Goal: Task Accomplishment & Management: Use online tool/utility

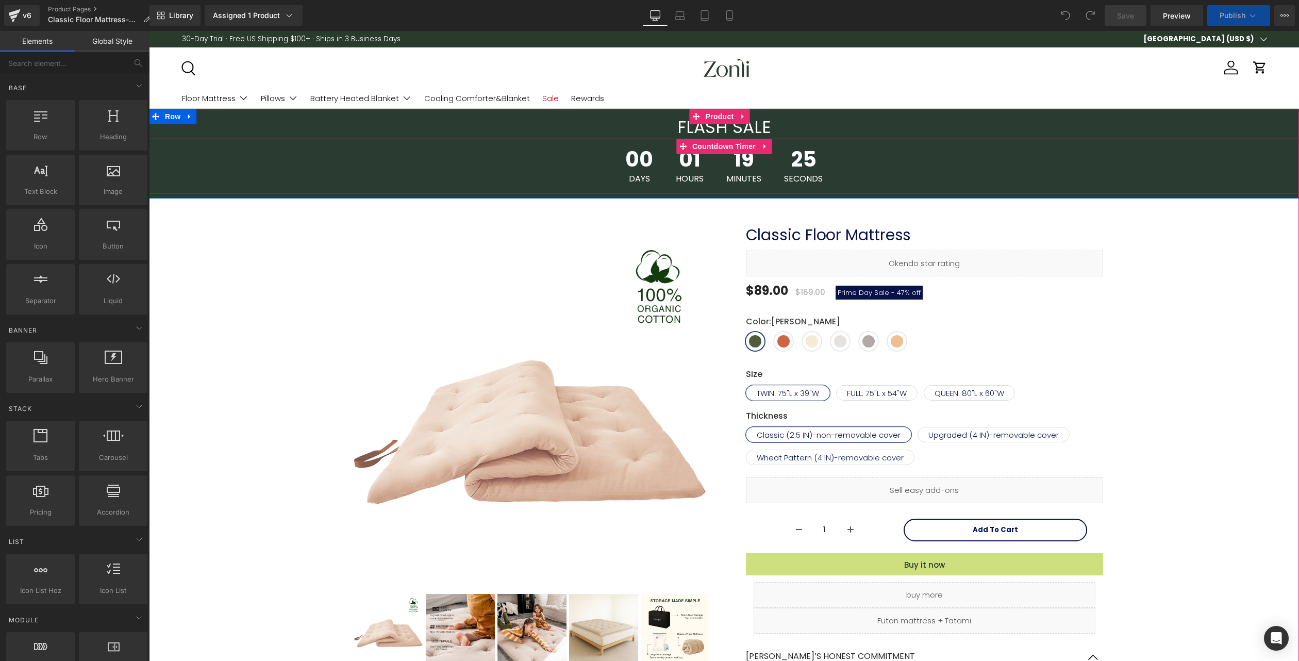
click at [719, 146] on span "Countdown Timer" at bounding box center [724, 146] width 69 height 15
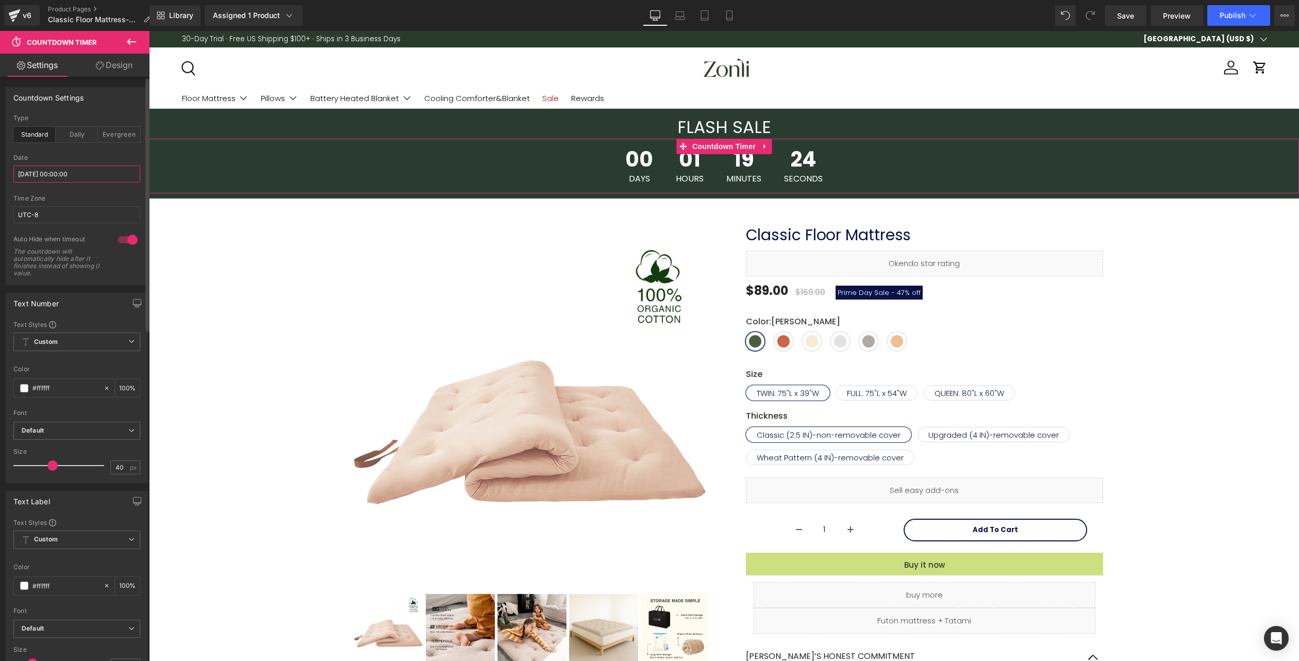
click at [91, 175] on input "[DATE] 00:00:00" at bounding box center [76, 174] width 127 height 17
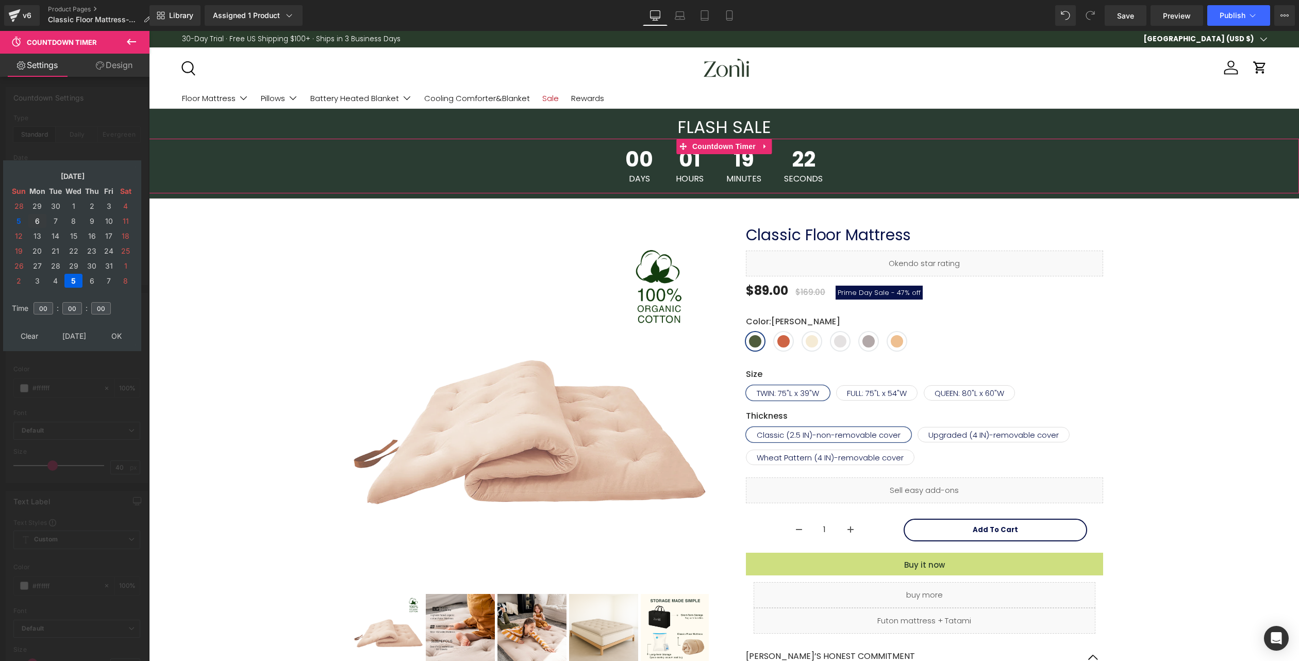
click at [39, 220] on td "6" at bounding box center [37, 221] width 18 height 14
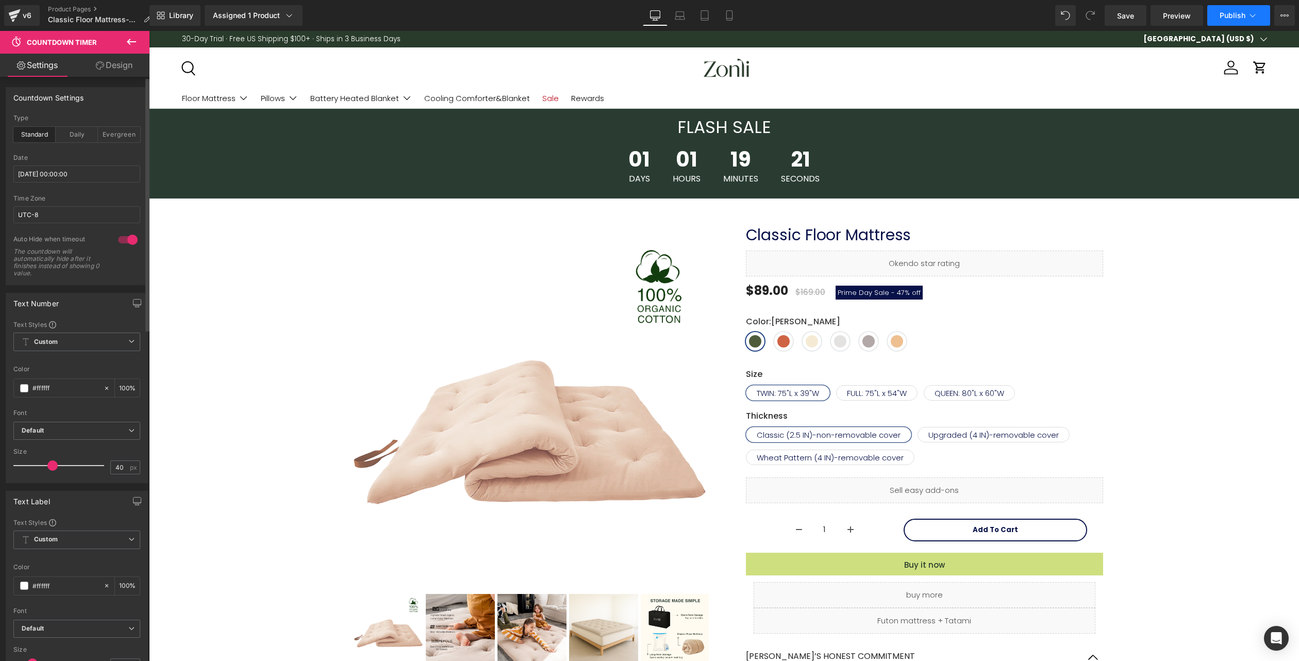
click at [1218, 24] on button "Publish" at bounding box center [1239, 15] width 63 height 21
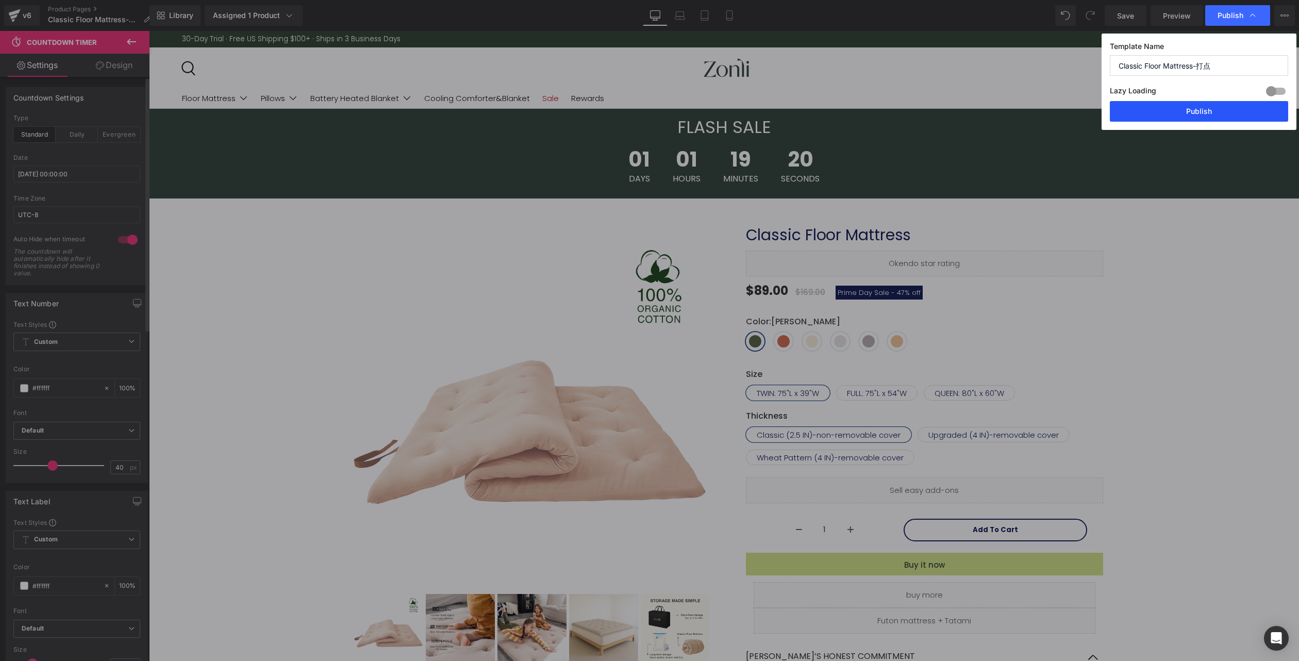
click at [1210, 104] on button "Publish" at bounding box center [1199, 111] width 178 height 21
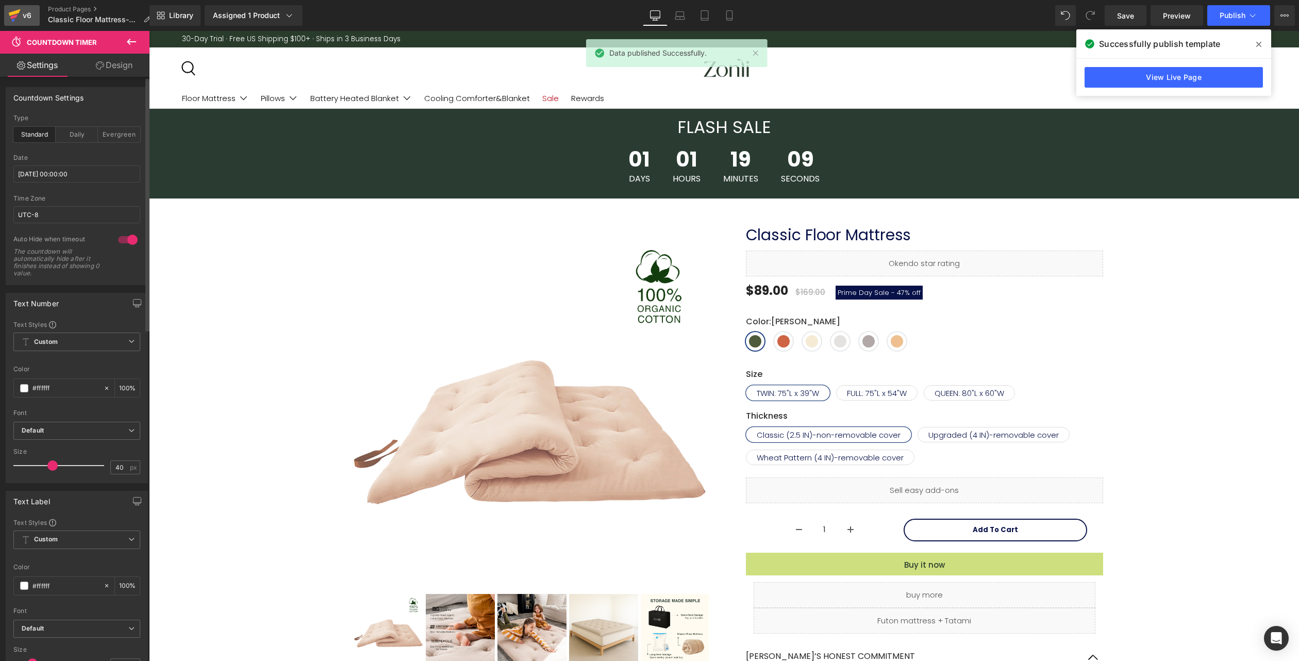
click at [23, 14] on div "v6" at bounding box center [27, 15] width 13 height 13
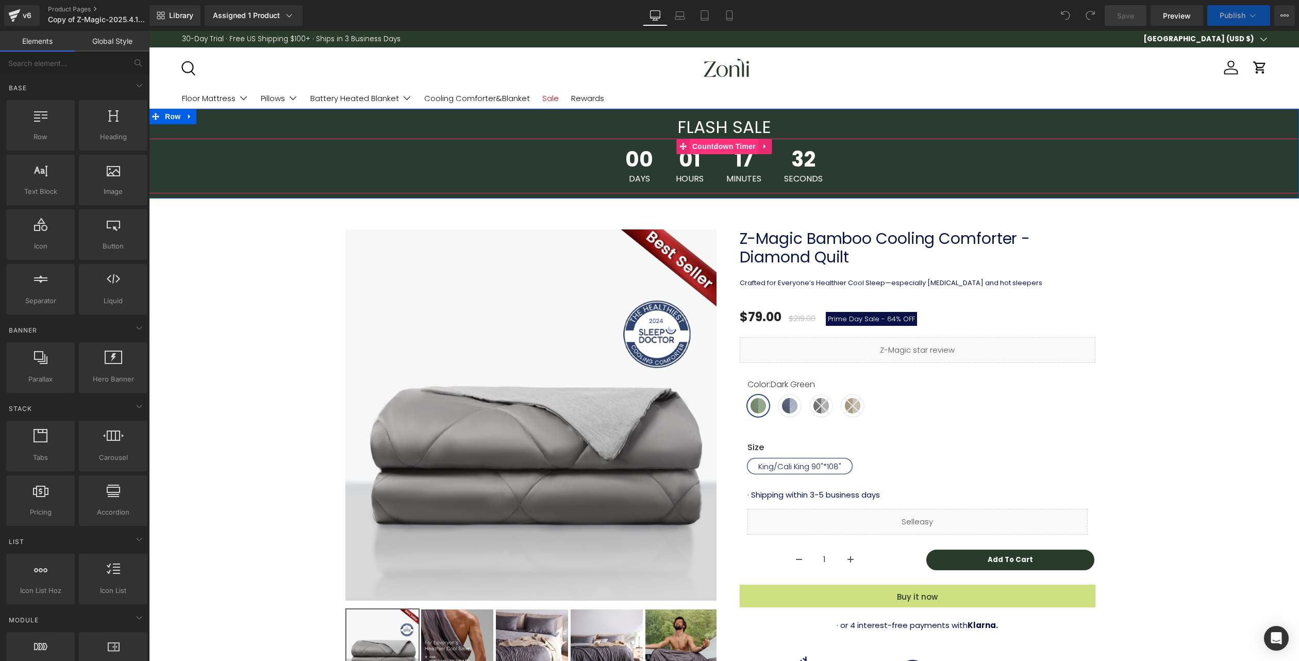
click at [730, 143] on span "Countdown Timer" at bounding box center [724, 146] width 69 height 15
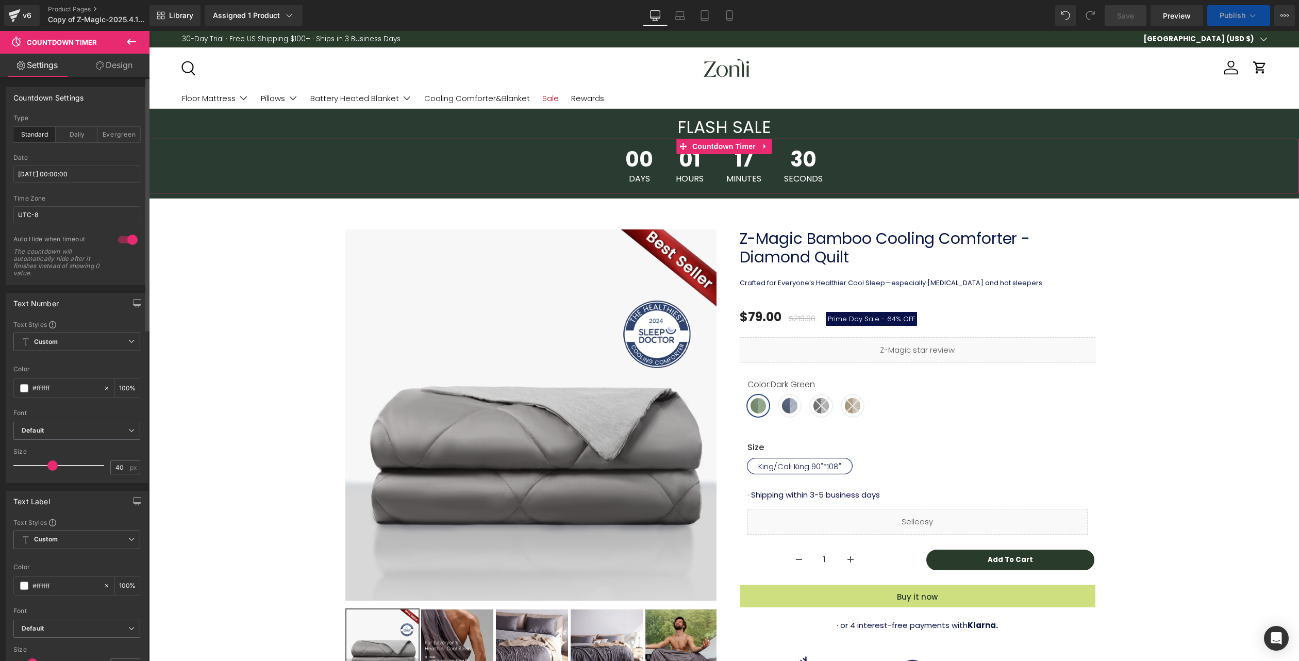
click at [95, 184] on div "Date 2025/10/05 00:00:00" at bounding box center [76, 174] width 127 height 41
click at [96, 177] on input "[DATE] 00:00:00" at bounding box center [76, 174] width 127 height 17
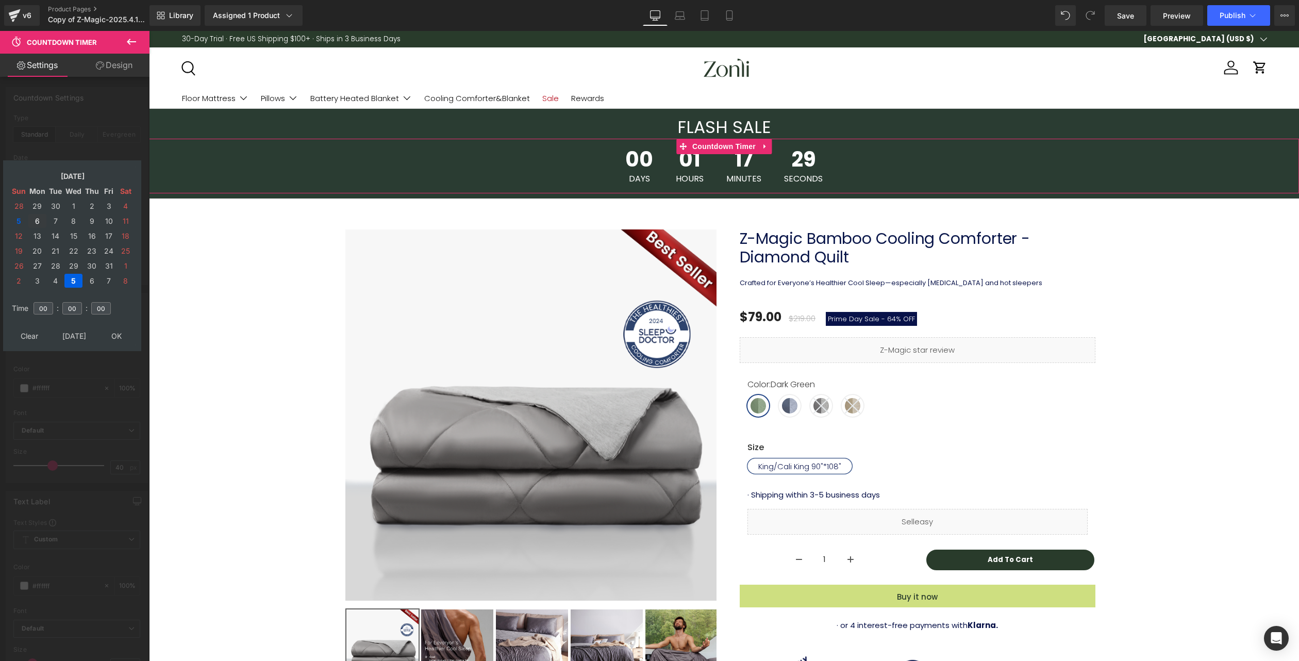
click at [38, 220] on td "6" at bounding box center [37, 221] width 18 height 14
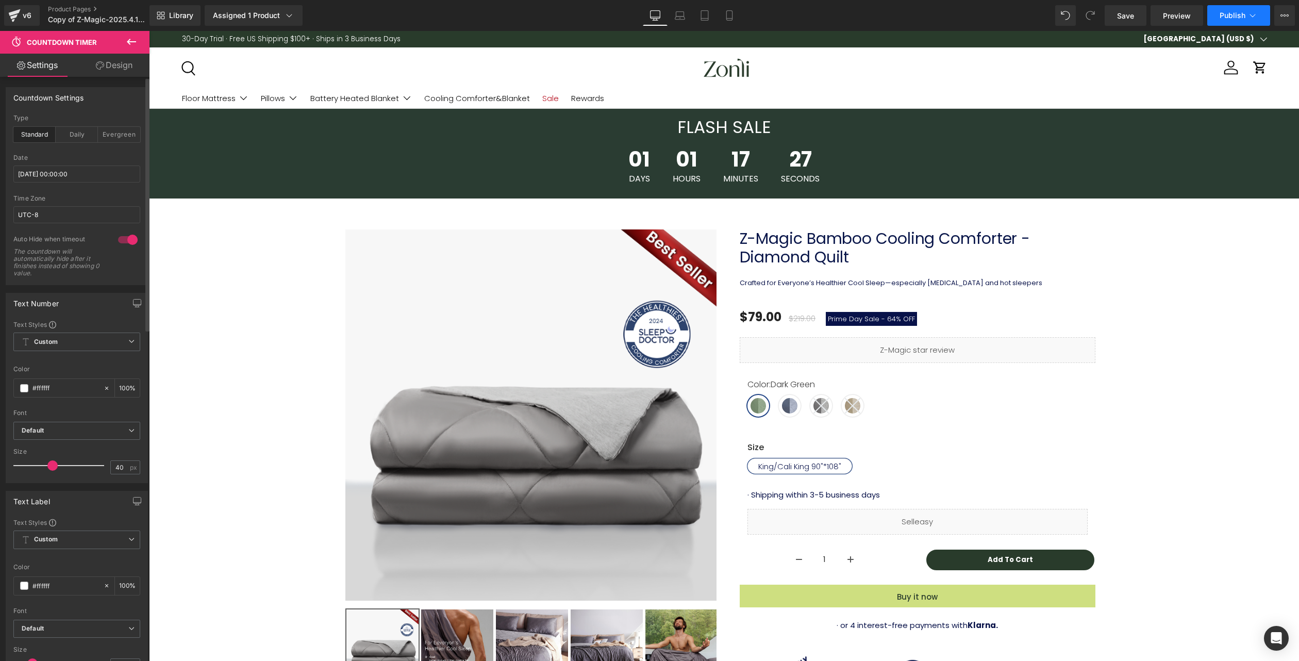
click at [1224, 15] on span "Publish" at bounding box center [1233, 15] width 26 height 8
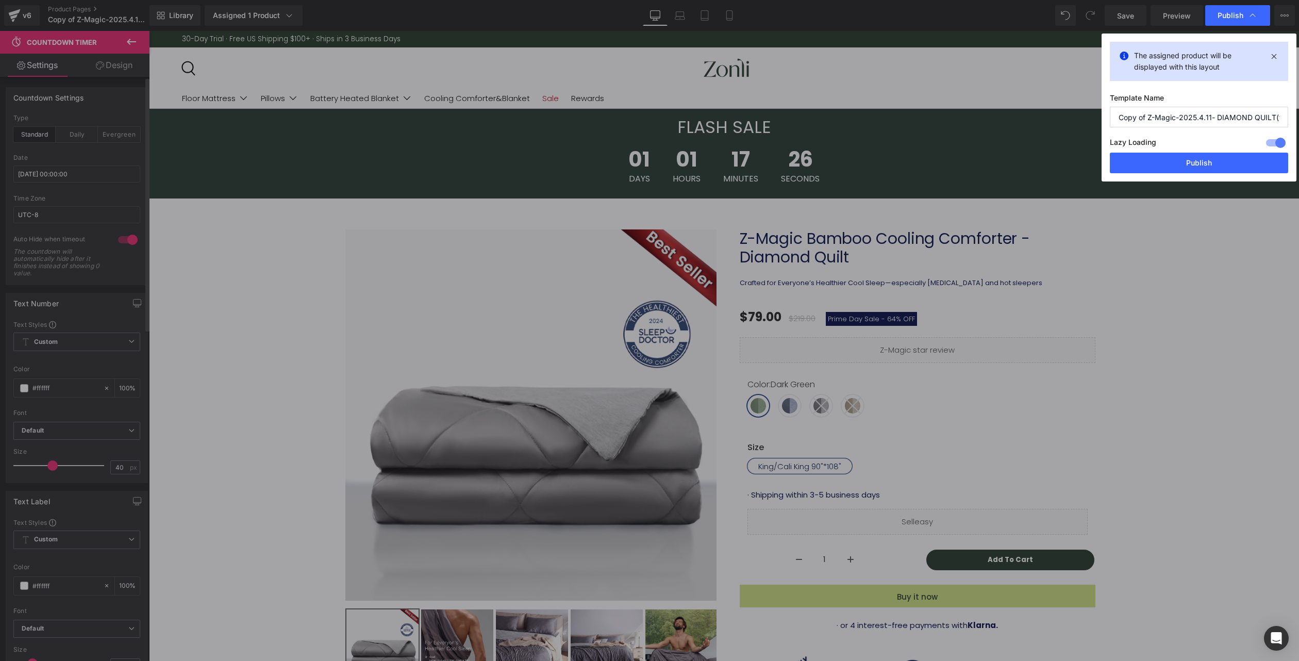
click at [1199, 152] on div "Lazy Loading Build Upgrade plan to unlock" at bounding box center [1199, 144] width 178 height 17
drag, startPoint x: 1198, startPoint y: 160, endPoint x: 1045, endPoint y: 121, distance: 158.1
click at [1198, 160] on button "Publish" at bounding box center [1199, 163] width 178 height 21
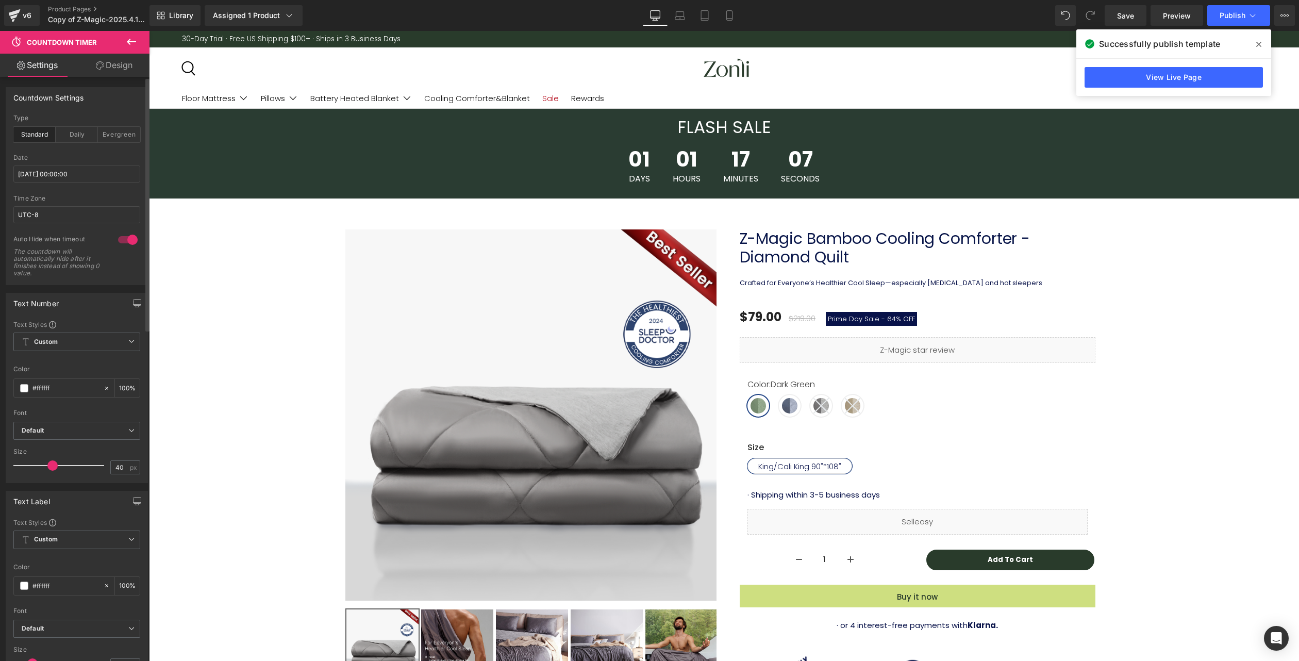
click at [1265, 41] on span at bounding box center [1259, 44] width 16 height 16
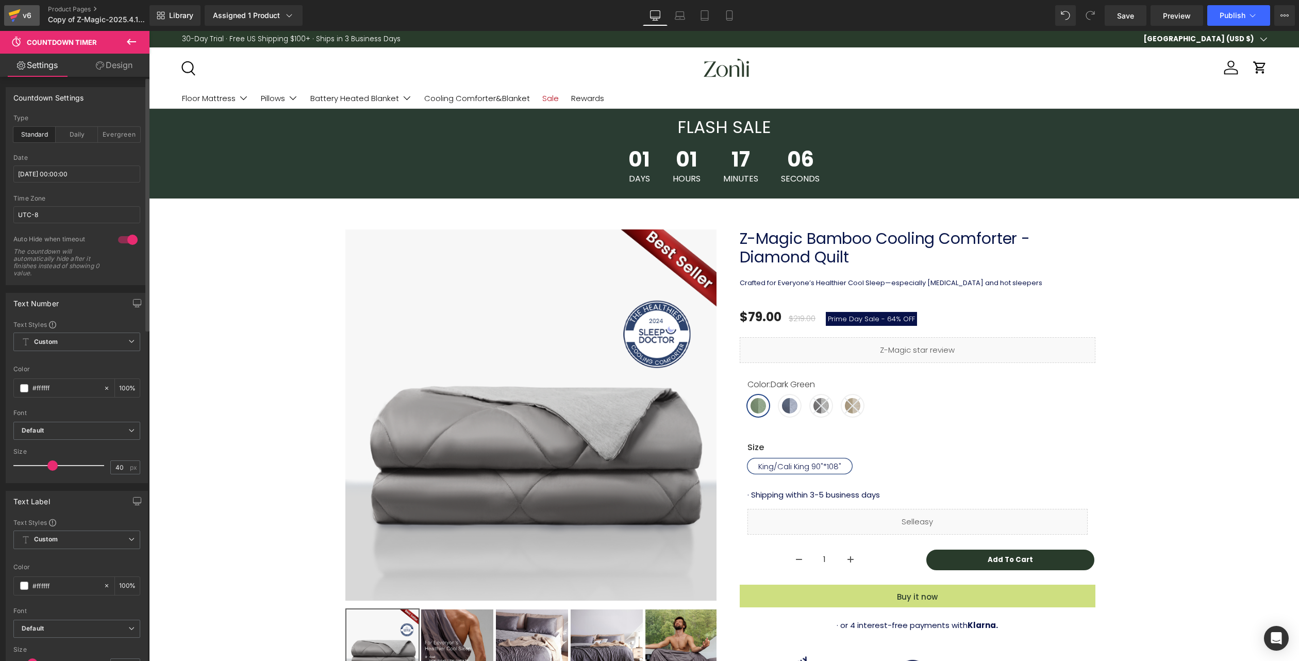
click at [9, 19] on icon at bounding box center [14, 16] width 12 height 26
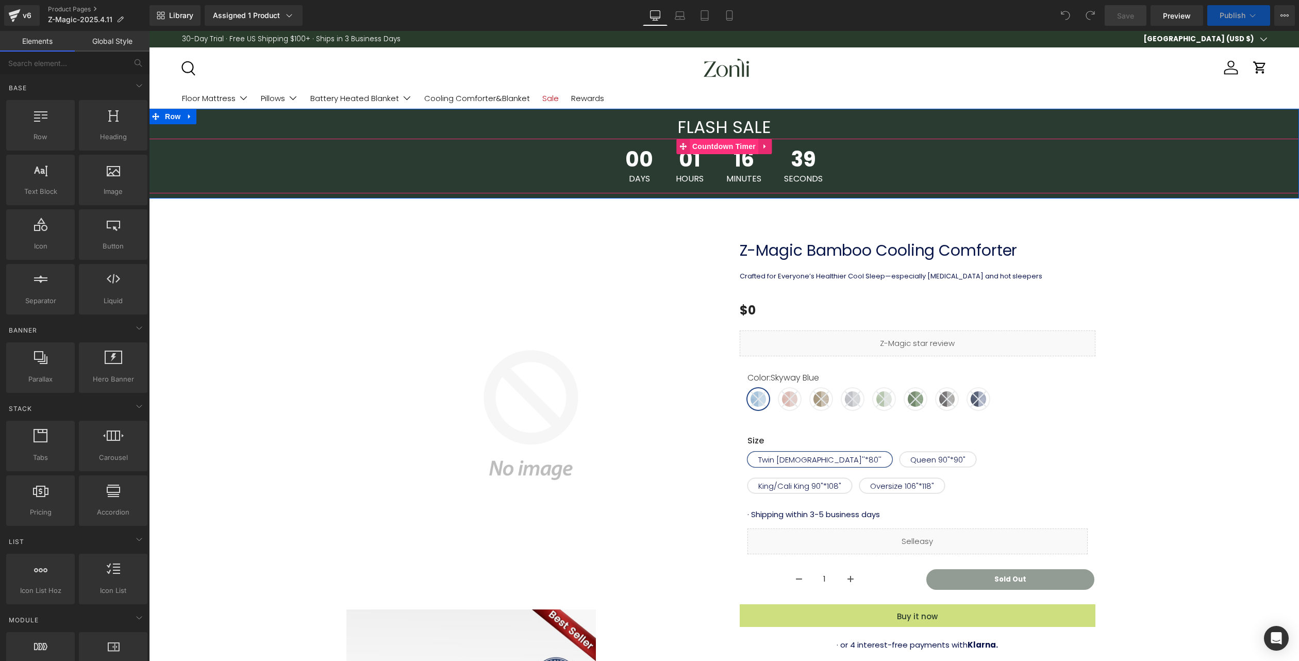
click at [698, 147] on span "Countdown Timer" at bounding box center [724, 146] width 69 height 15
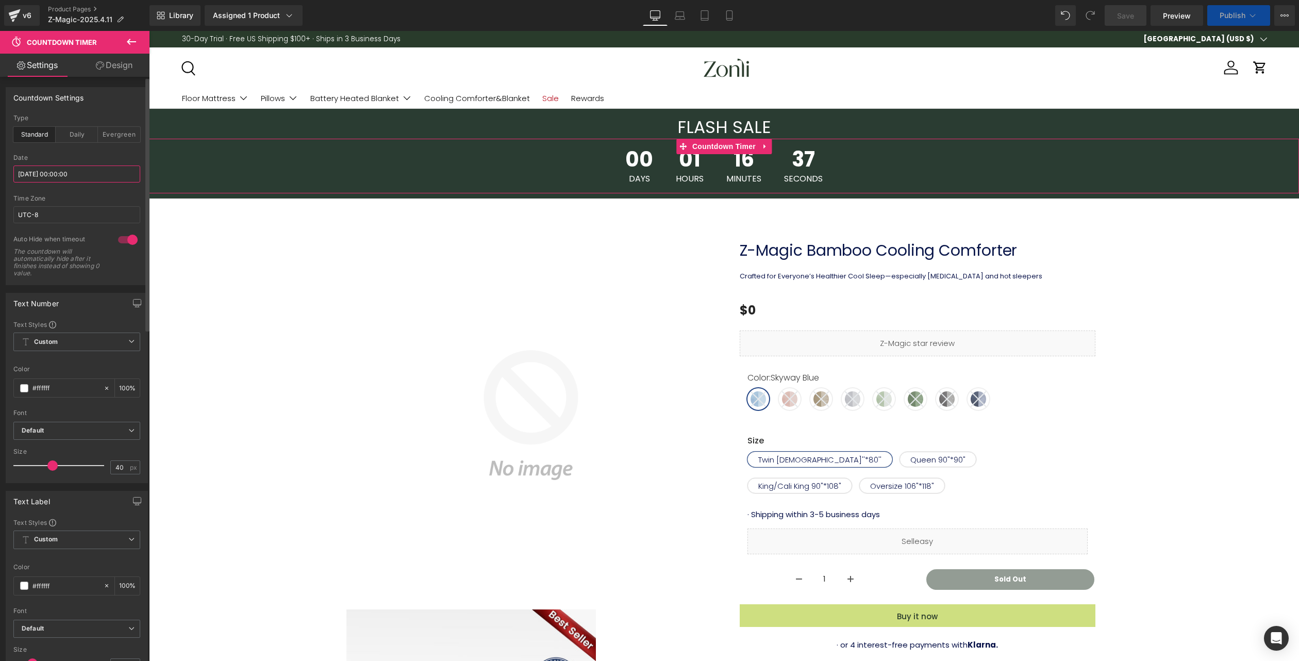
click at [84, 177] on input "[DATE] 00:00:00" at bounding box center [76, 174] width 127 height 17
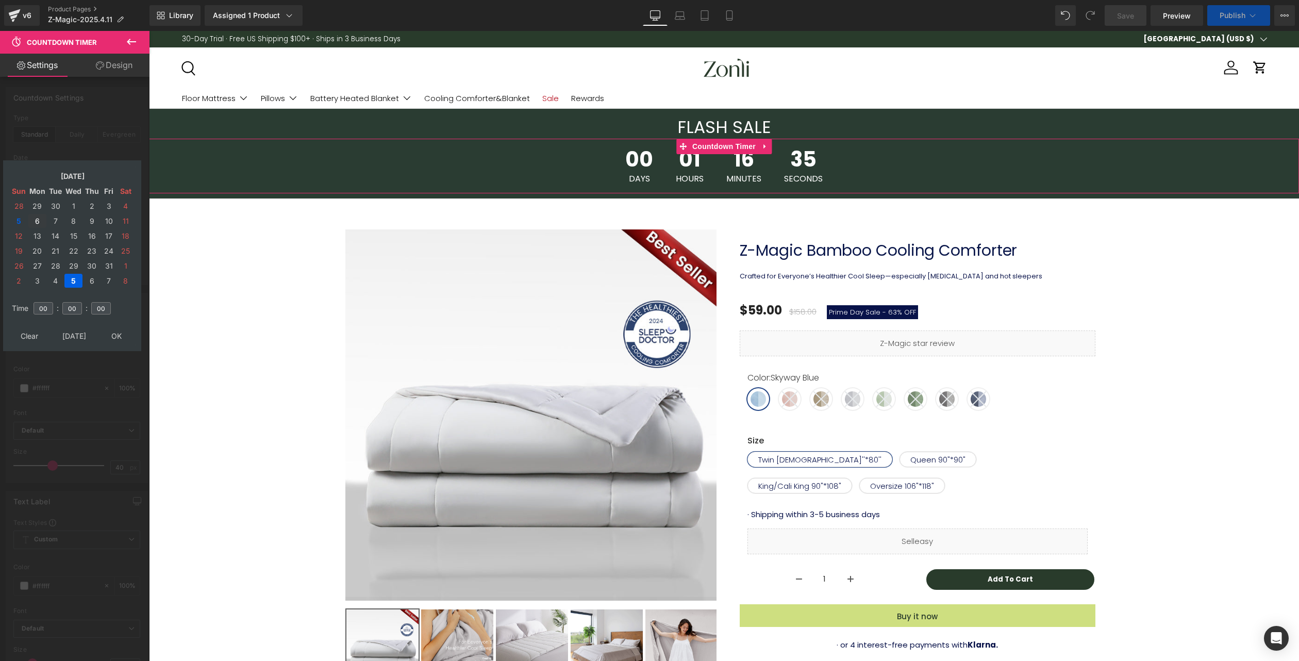
drag, startPoint x: 39, startPoint y: 223, endPoint x: 112, endPoint y: 241, distance: 75.4
click at [39, 223] on td "6" at bounding box center [37, 221] width 18 height 14
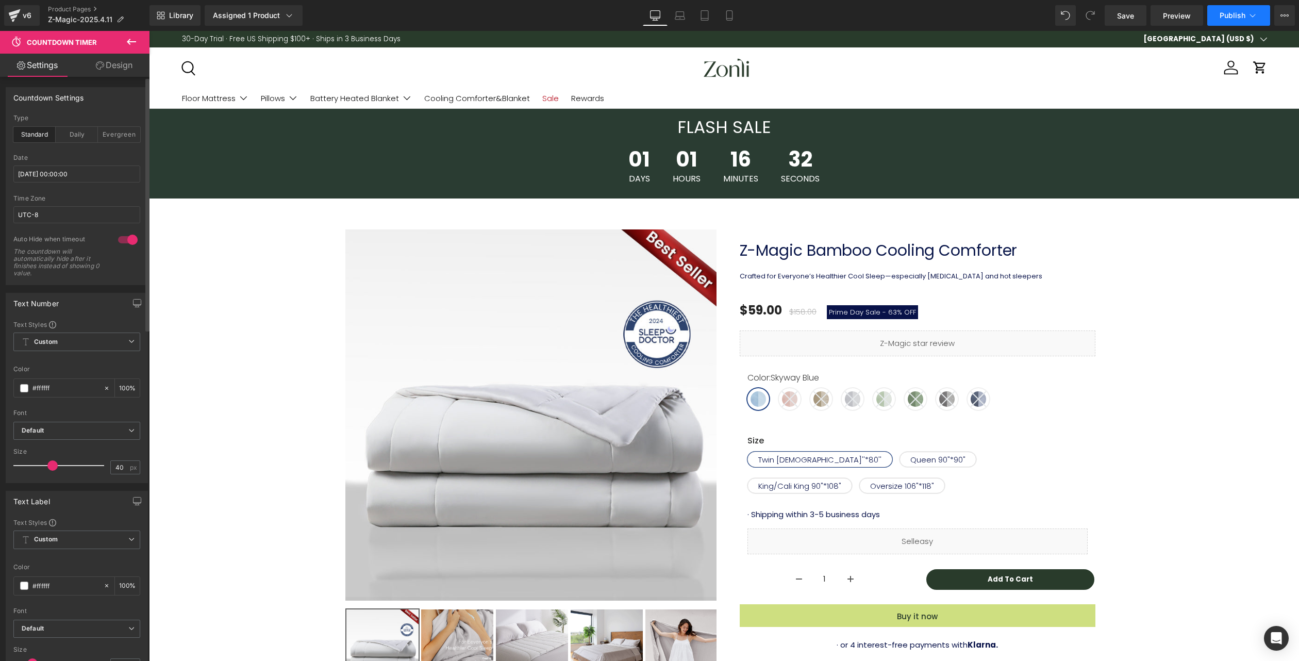
click at [1218, 21] on button "Publish" at bounding box center [1239, 15] width 63 height 21
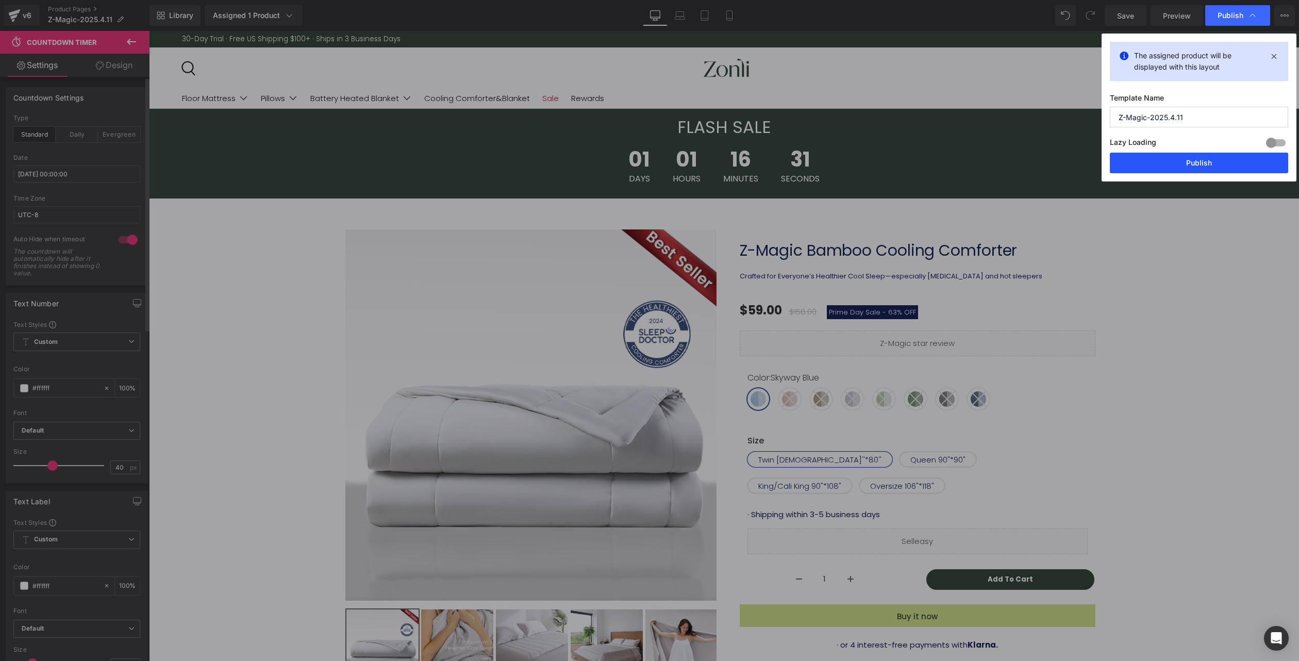
click at [1184, 166] on button "Publish" at bounding box center [1199, 163] width 178 height 21
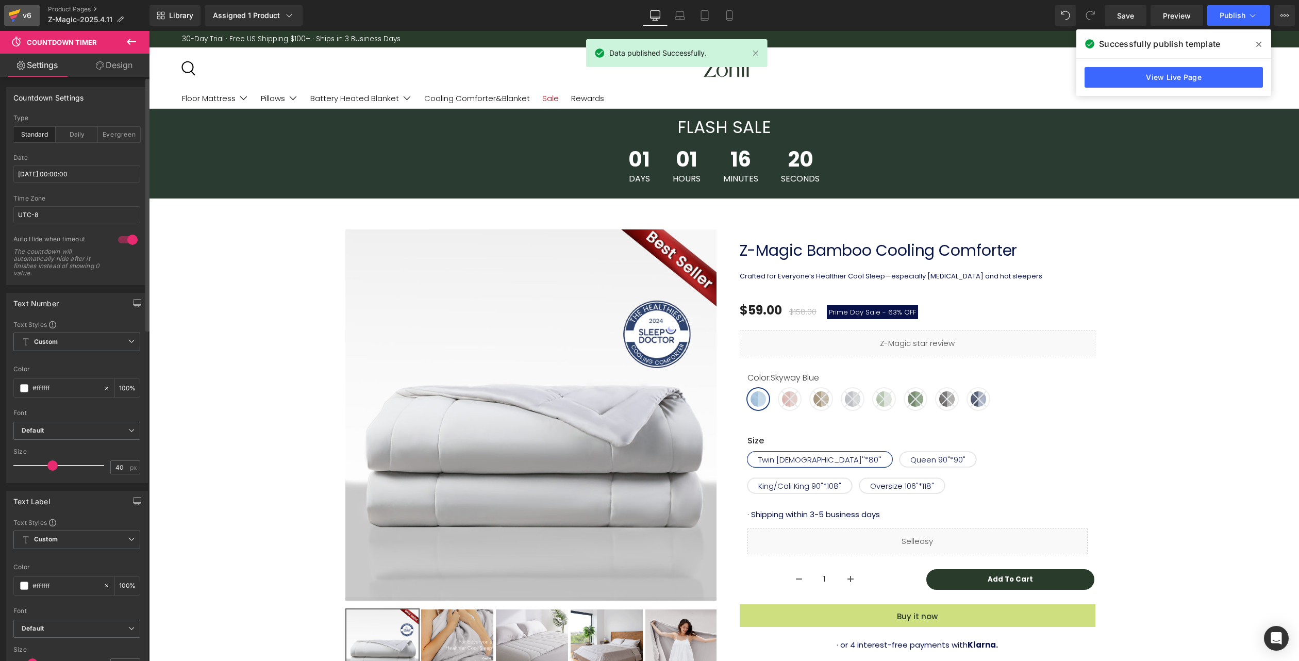
click at [7, 11] on link "v6" at bounding box center [22, 15] width 36 height 21
